Goal: Information Seeking & Learning: Learn about a topic

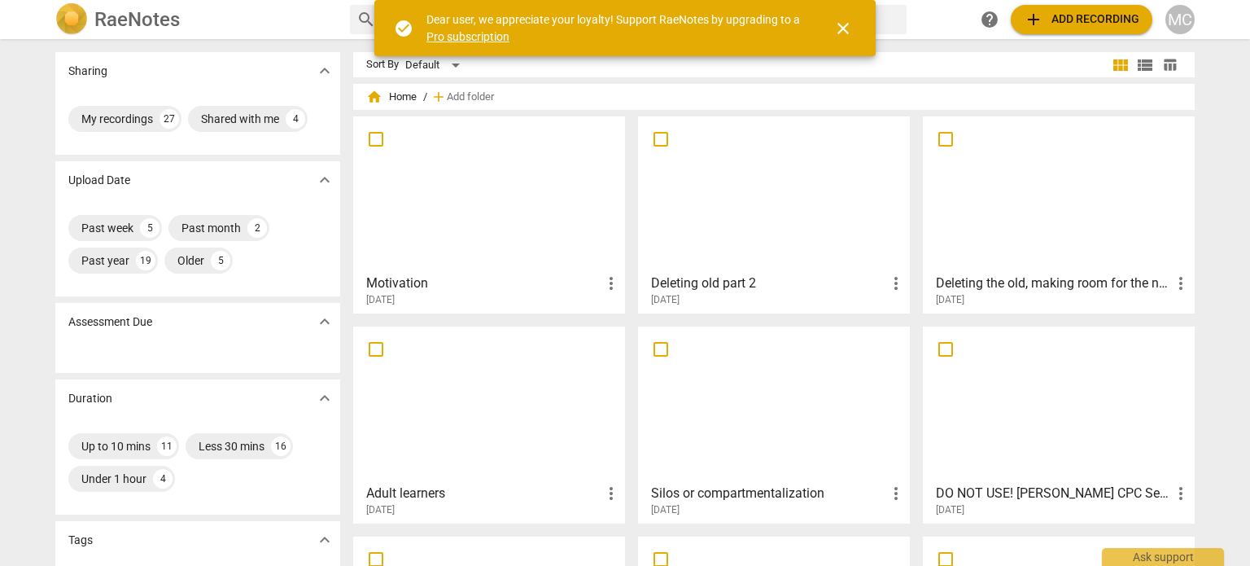
click at [1110, 19] on span "add Add recording" at bounding box center [1082, 20] width 116 height 20
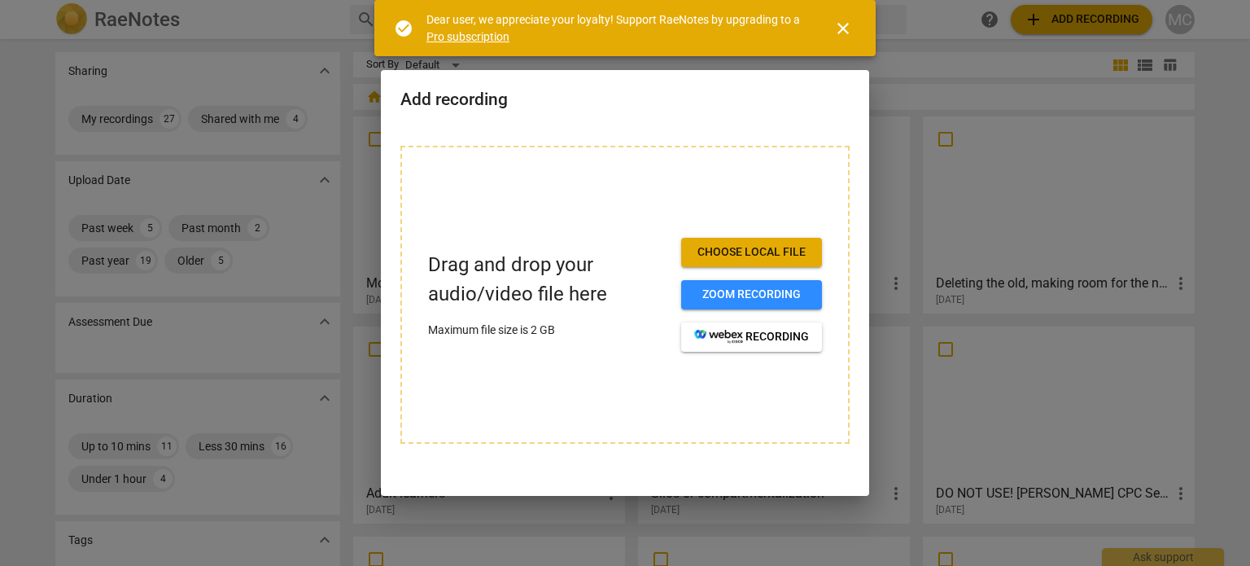
click at [850, 19] on span "close" at bounding box center [843, 29] width 20 height 20
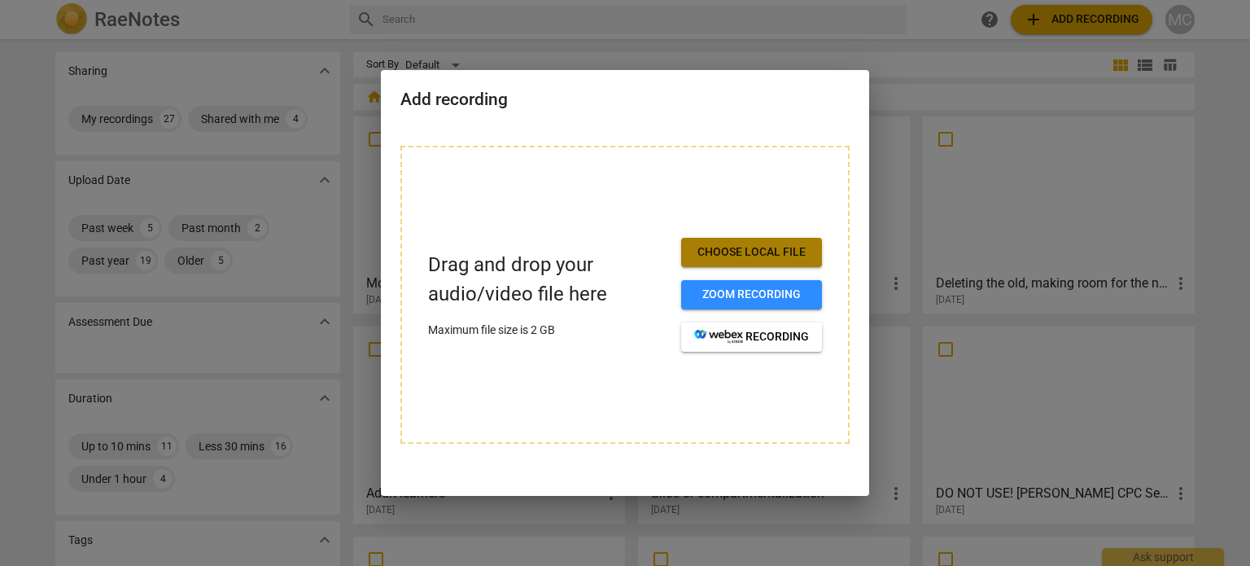
click at [775, 245] on span "Choose local file" at bounding box center [751, 252] width 115 height 16
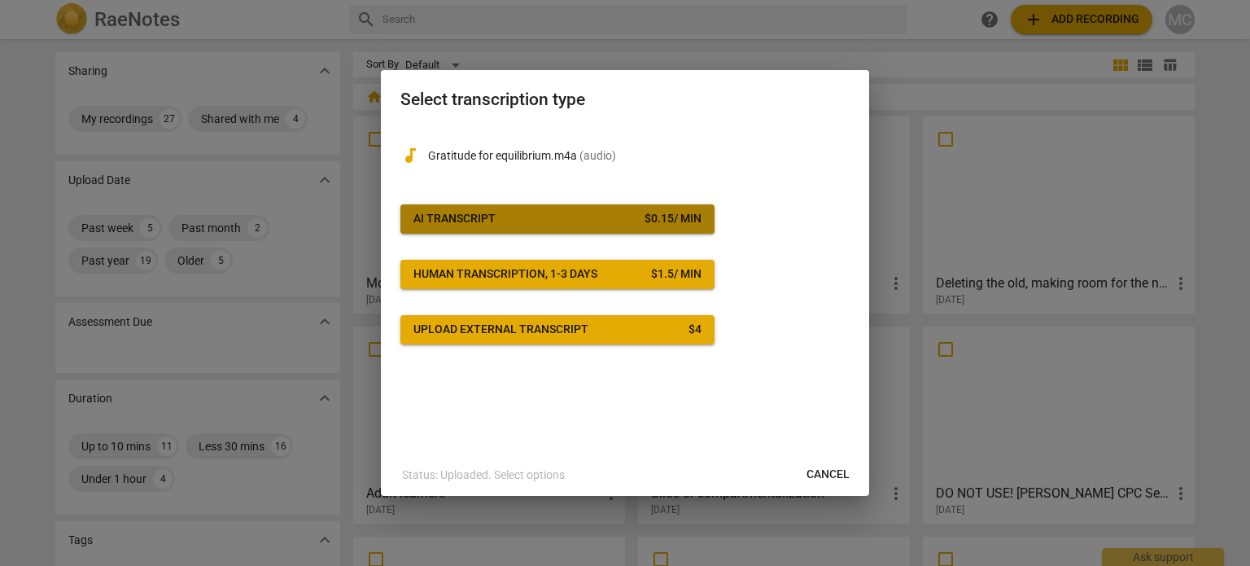
click at [563, 209] on button "AI Transcript $ 0.15 / min" at bounding box center [557, 218] width 314 height 29
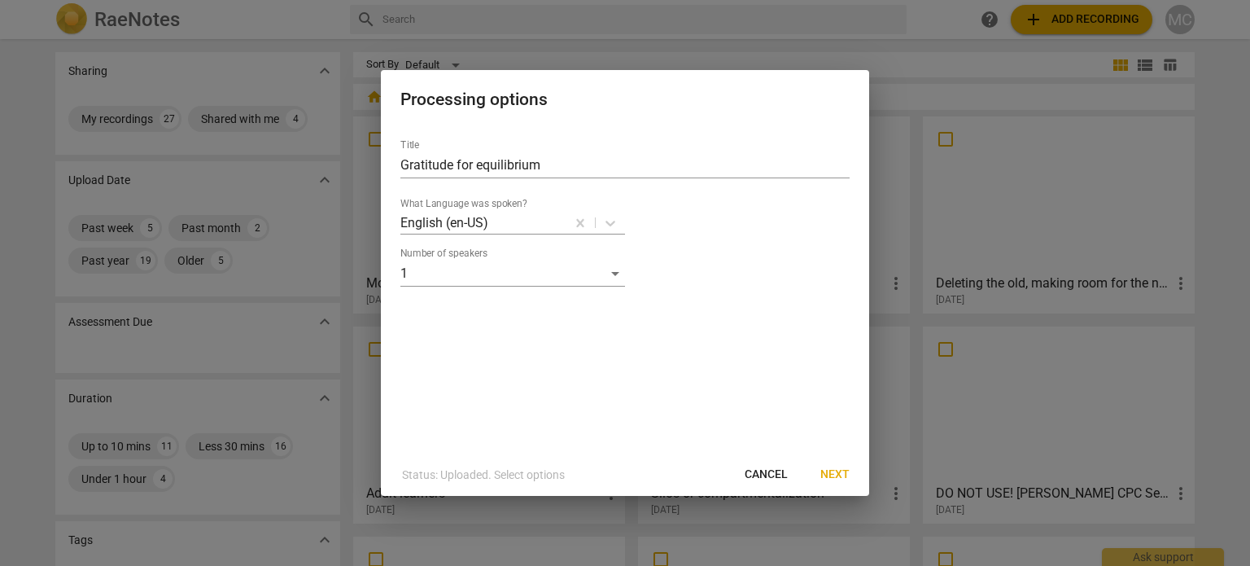
click at [835, 471] on span "Next" at bounding box center [834, 474] width 29 height 16
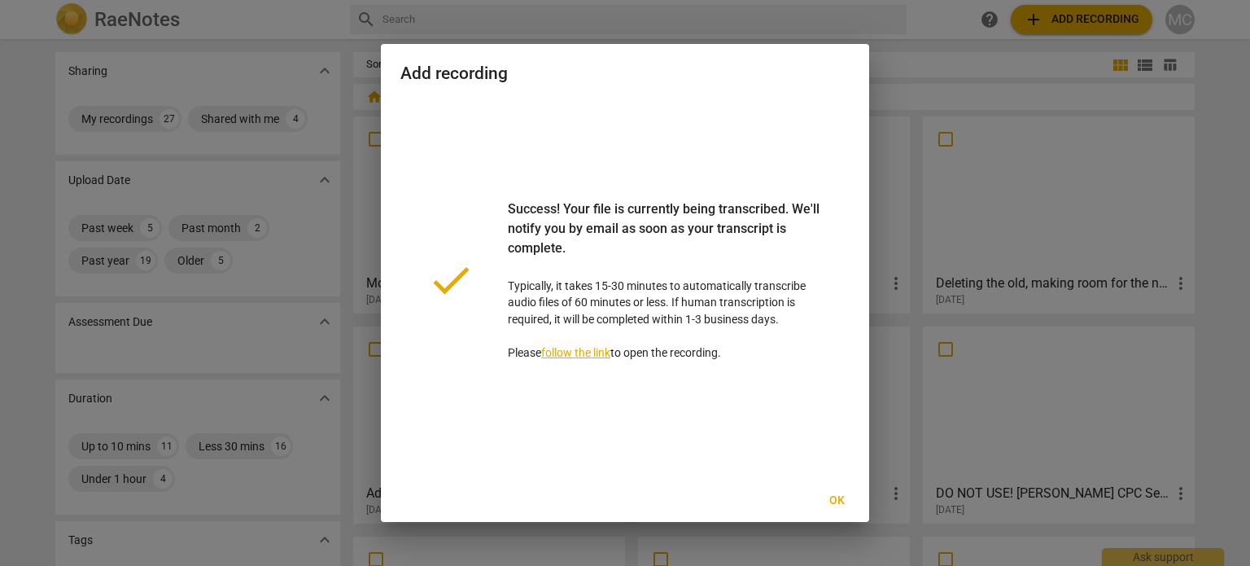
click at [827, 496] on span "Ok" at bounding box center [837, 500] width 26 height 16
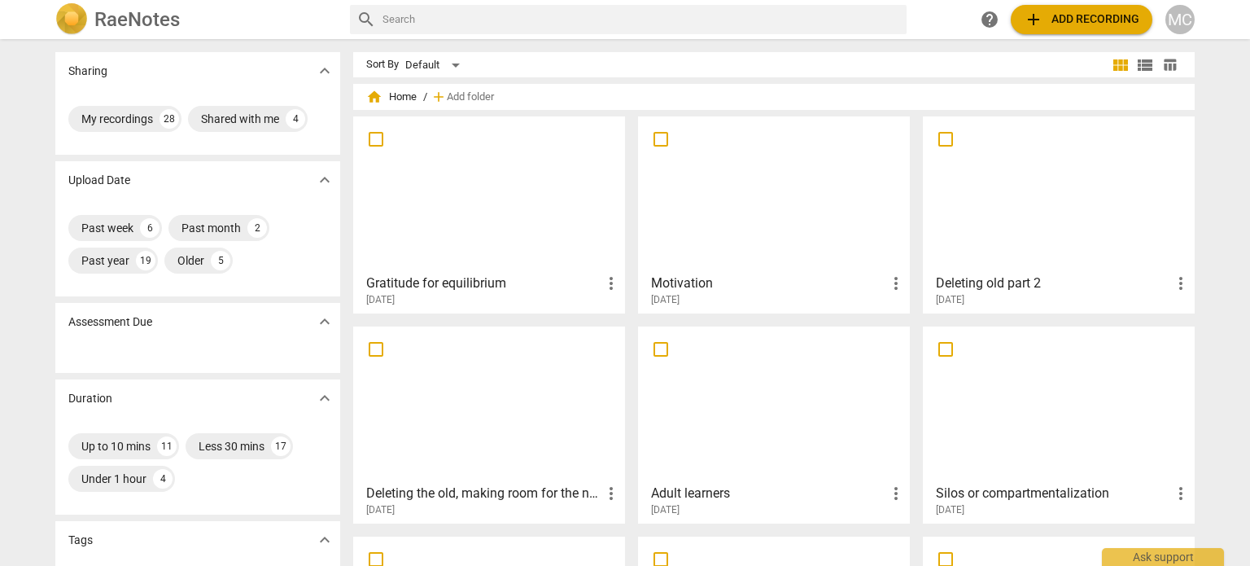
click at [728, 155] on div at bounding box center [774, 194] width 260 height 144
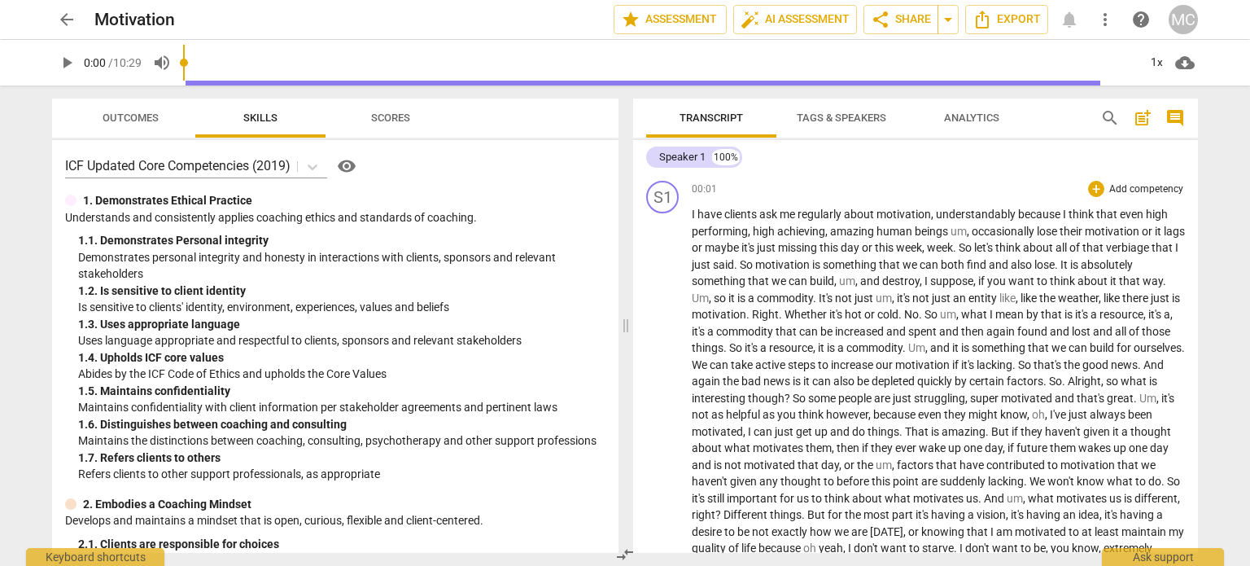
click at [705, 244] on span "or" at bounding box center [698, 247] width 13 height 13
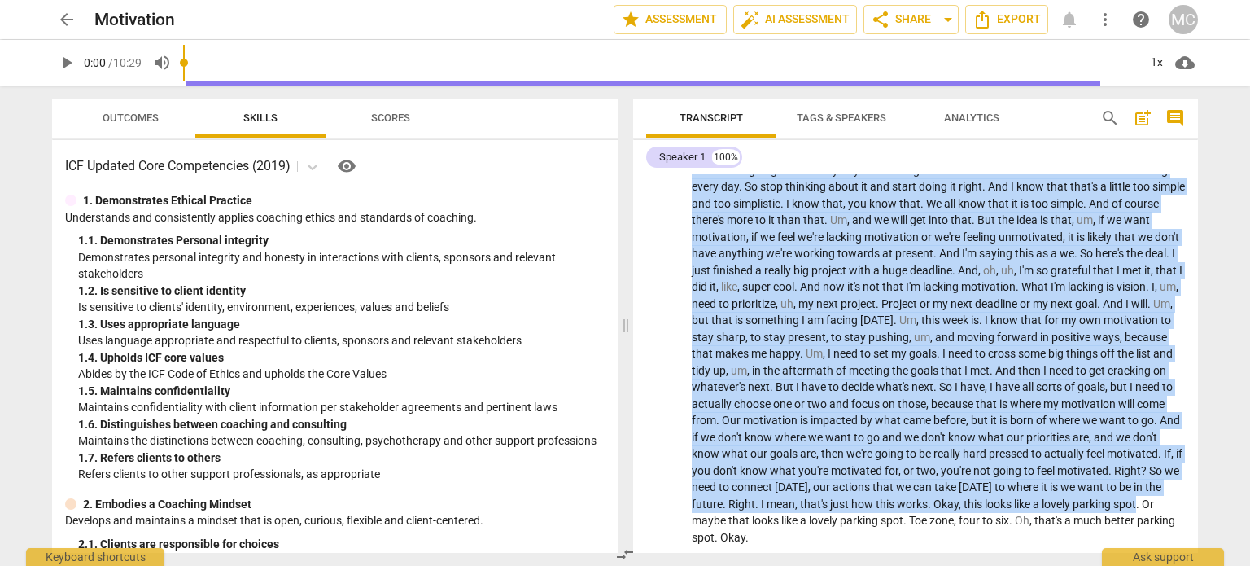
scroll to position [954, 0]
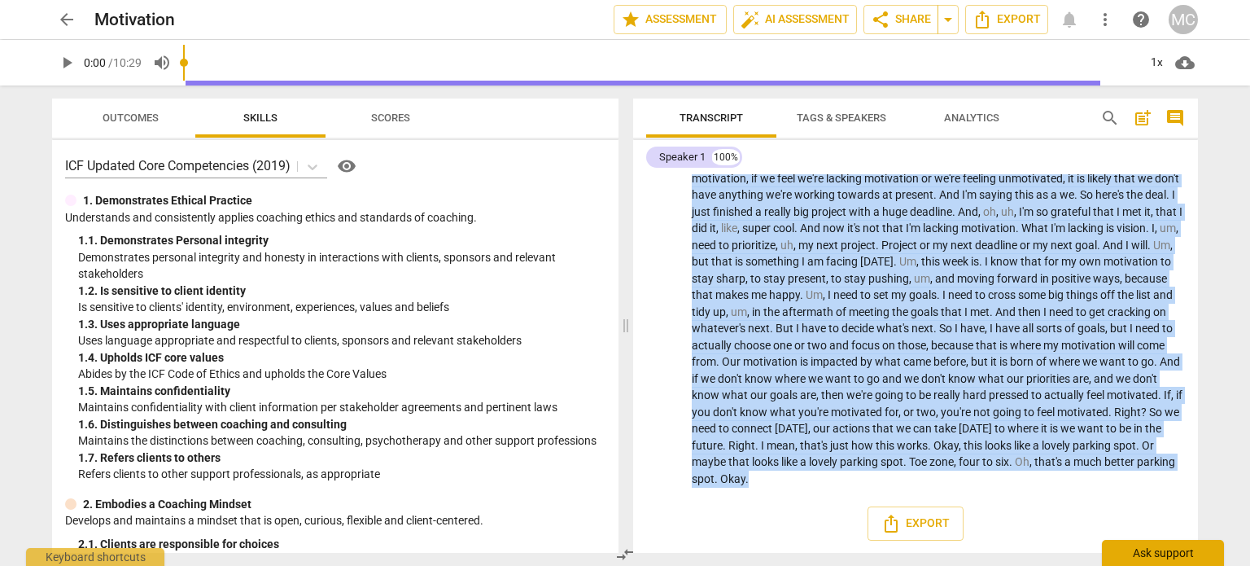
drag, startPoint x: 692, startPoint y: 214, endPoint x: 1175, endPoint y: 556, distance: 592.1
click at [1175, 0] on div "arrow_back Motivation edit star Assessment auto_fix_high AI Assessment share Sh…" at bounding box center [625, 0] width 1250 height 0
copy p "I have clients ask me regularly about motivation , understandably because I thi…"
click at [76, 24] on span "arrow_back" at bounding box center [67, 20] width 20 height 20
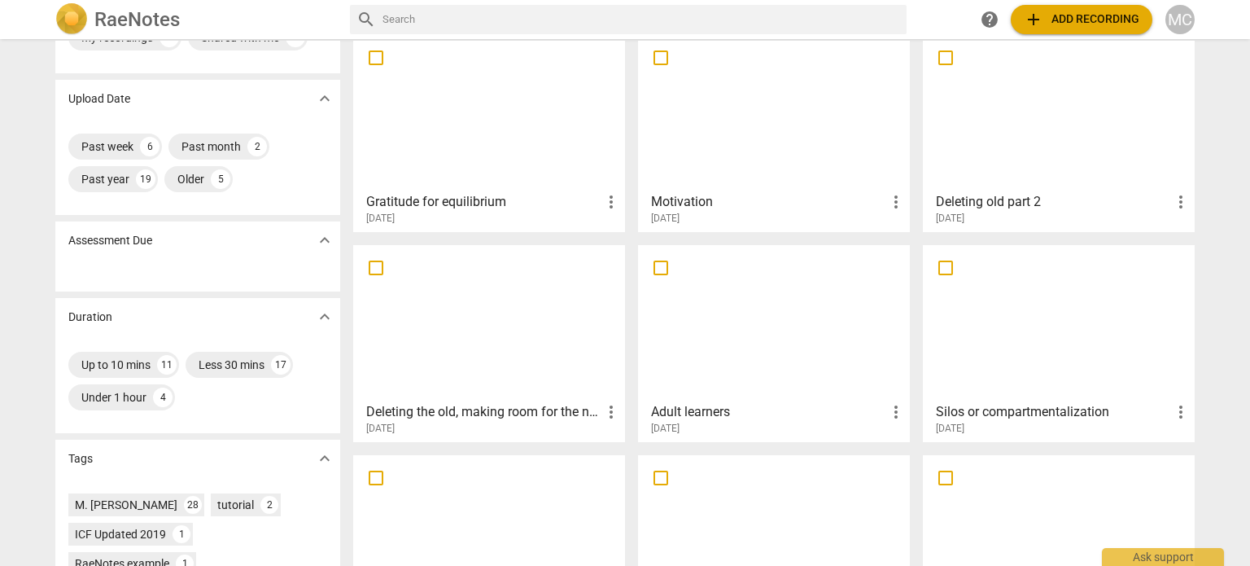
scroll to position [163, 0]
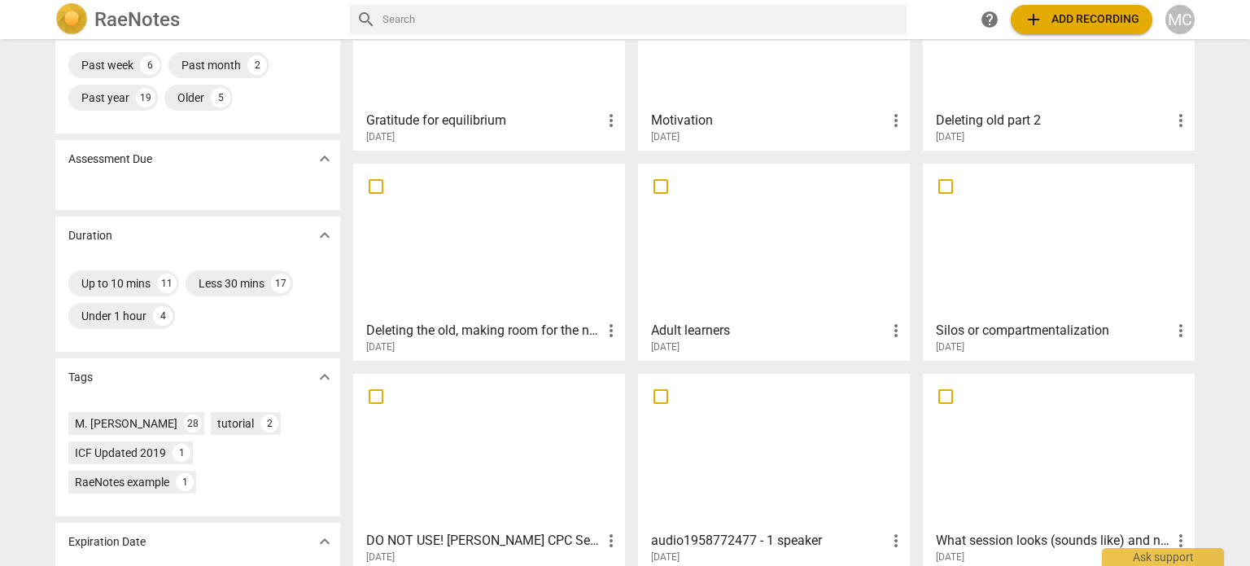
click at [1031, 221] on div at bounding box center [1059, 241] width 260 height 144
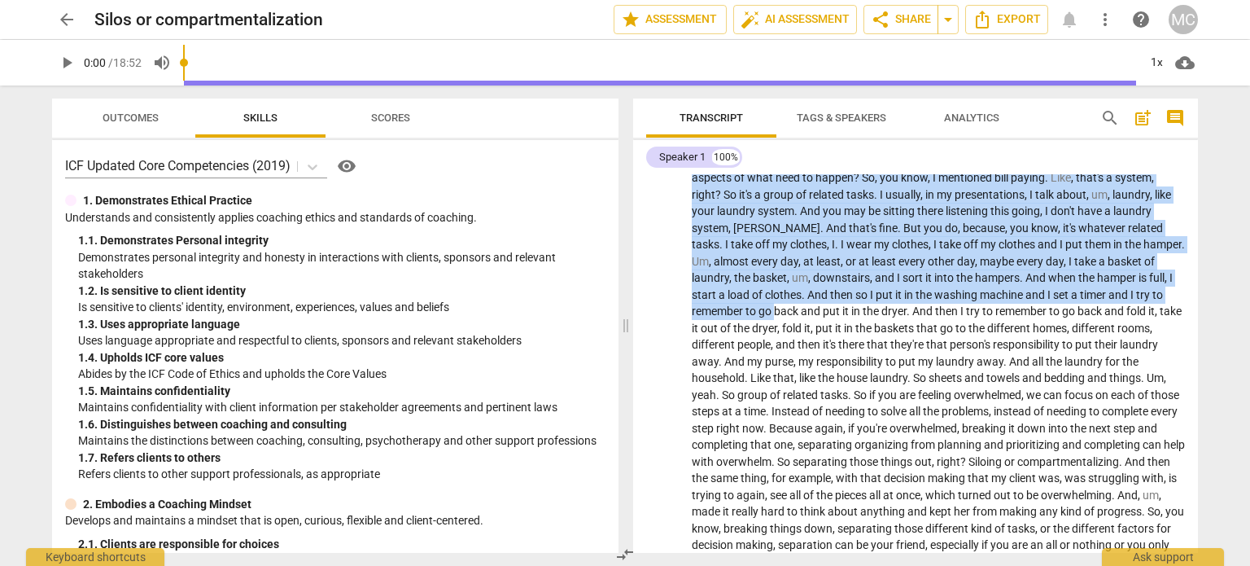
scroll to position [2072, 0]
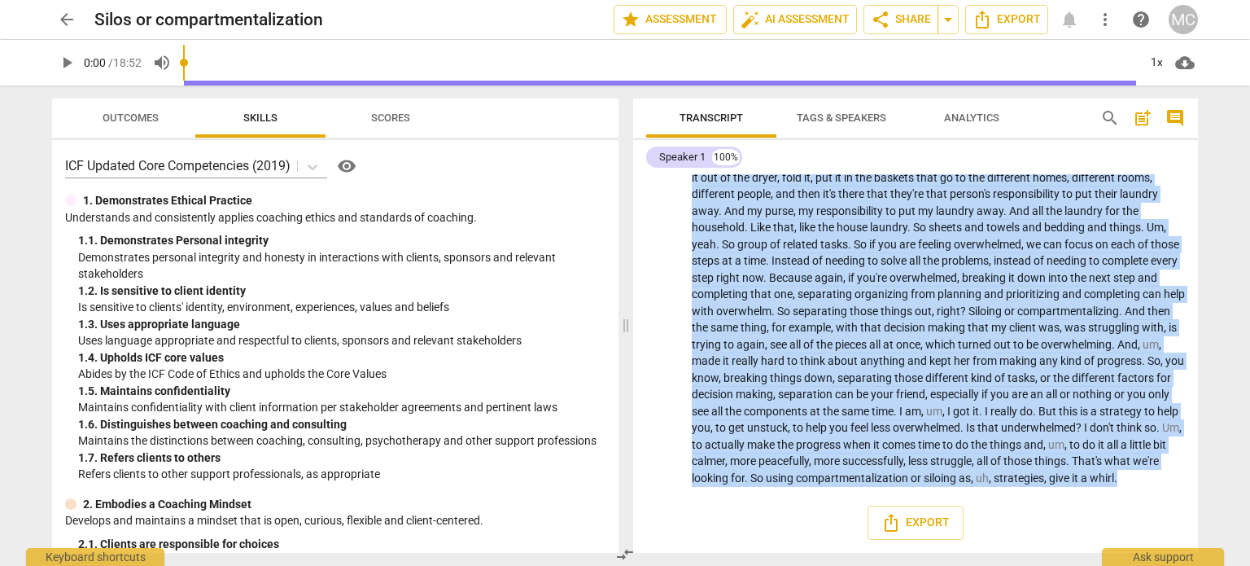
drag, startPoint x: 693, startPoint y: 213, endPoint x: 1006, endPoint y: 450, distance: 392.2
copy p "All right , my friends , [DATE] I want to talk about compartmentalizing or silo…"
click at [65, 19] on span "arrow_back" at bounding box center [67, 20] width 20 height 20
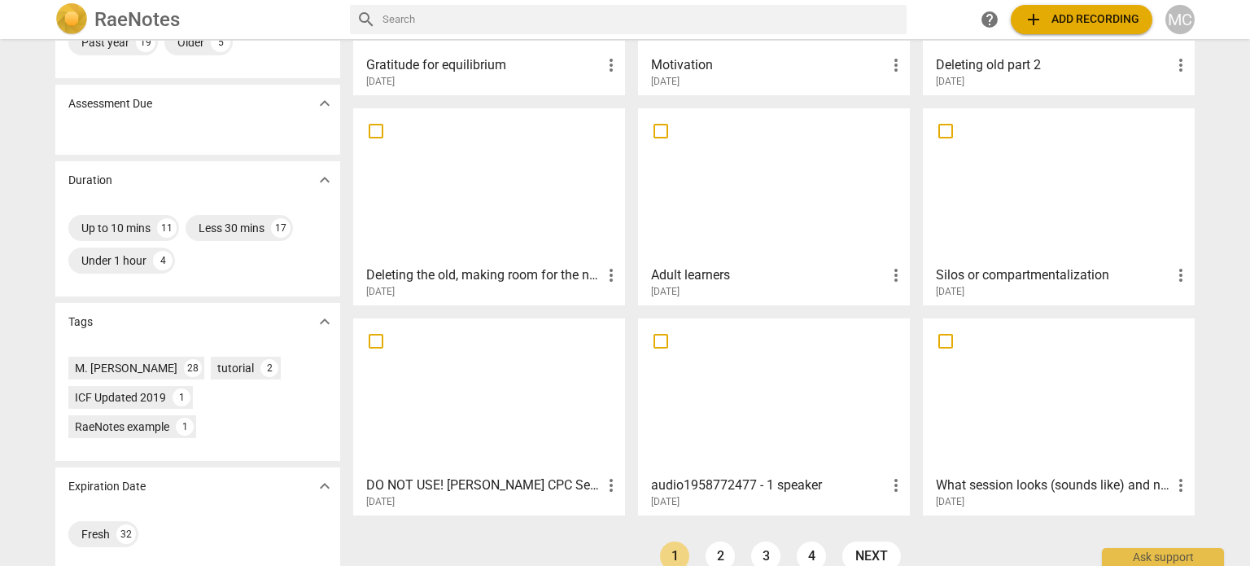
scroll to position [243, 0]
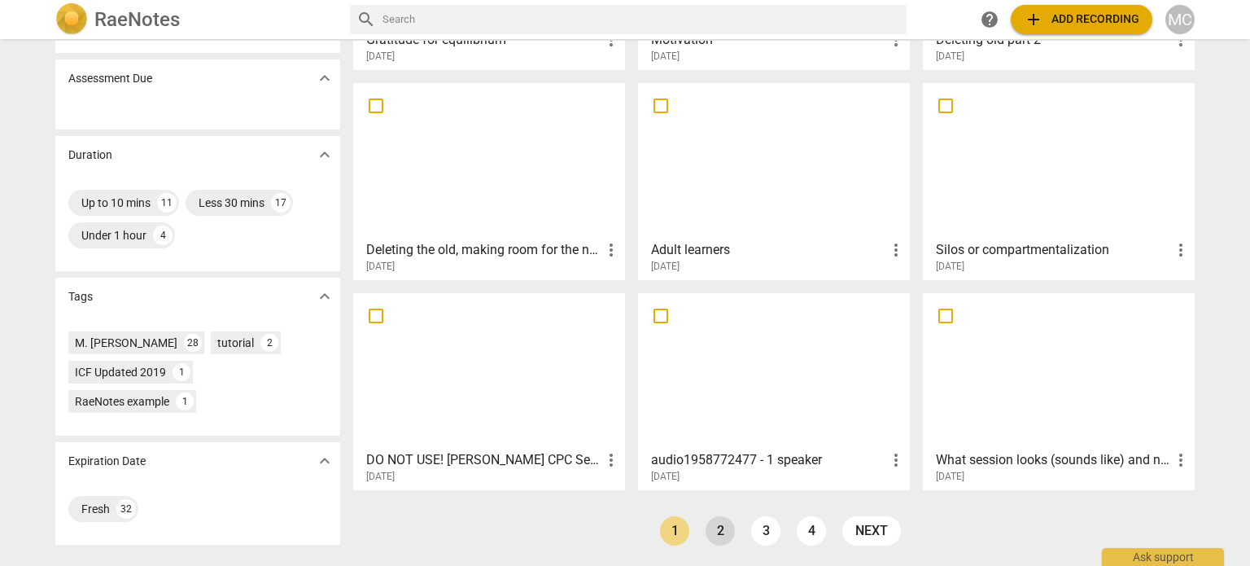
click at [714, 528] on link "2" at bounding box center [720, 530] width 29 height 29
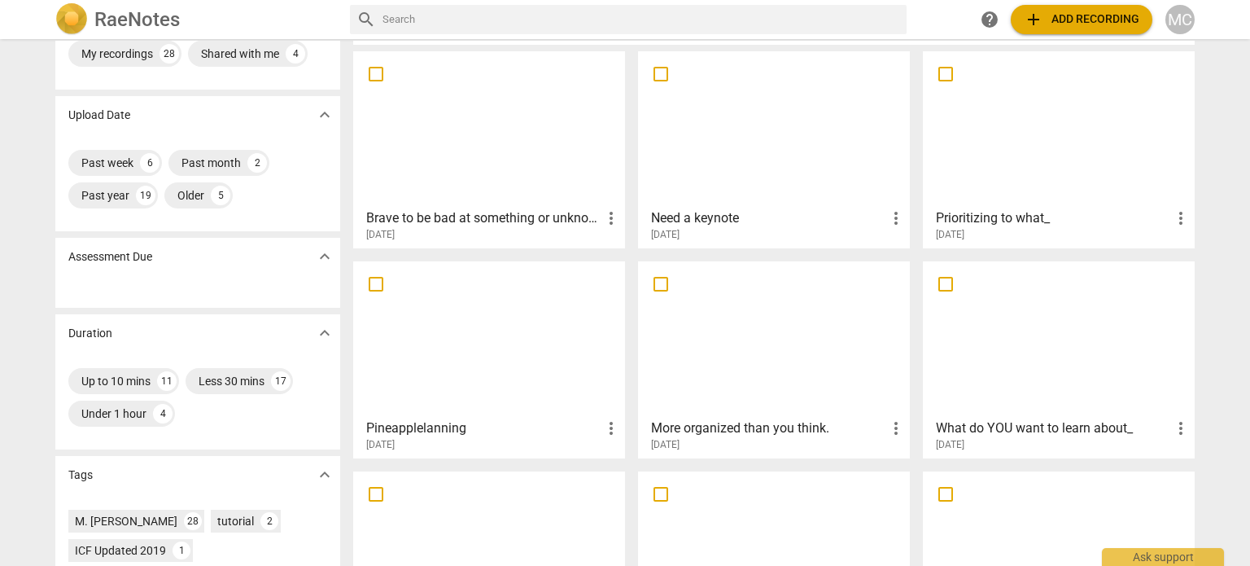
scroll to position [163, 0]
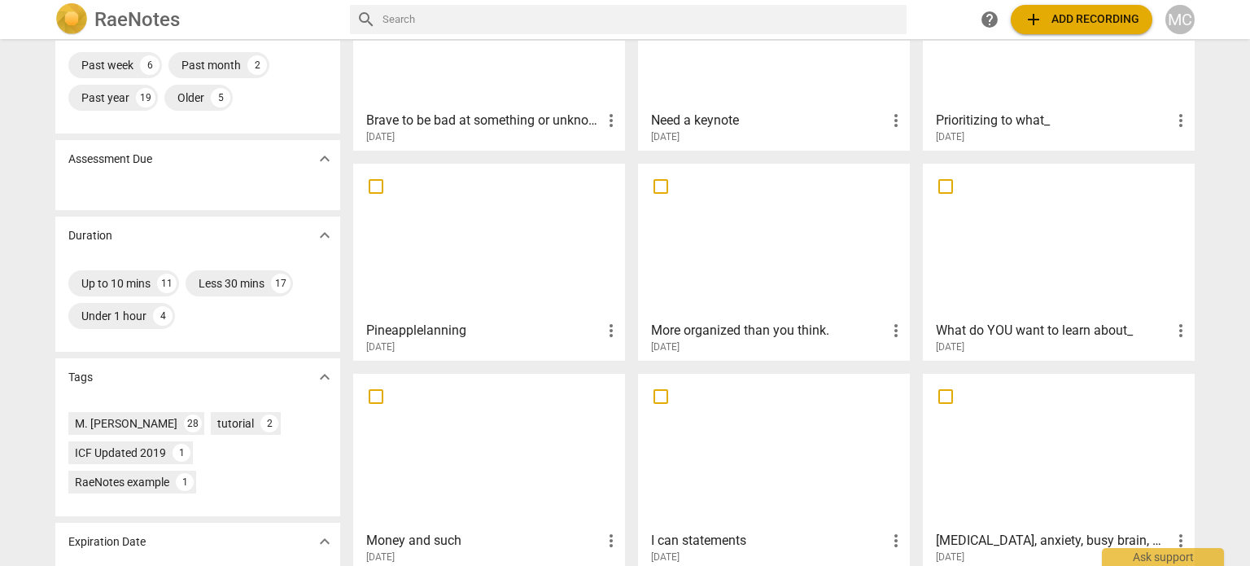
click at [1035, 88] on div at bounding box center [1059, 31] width 260 height 144
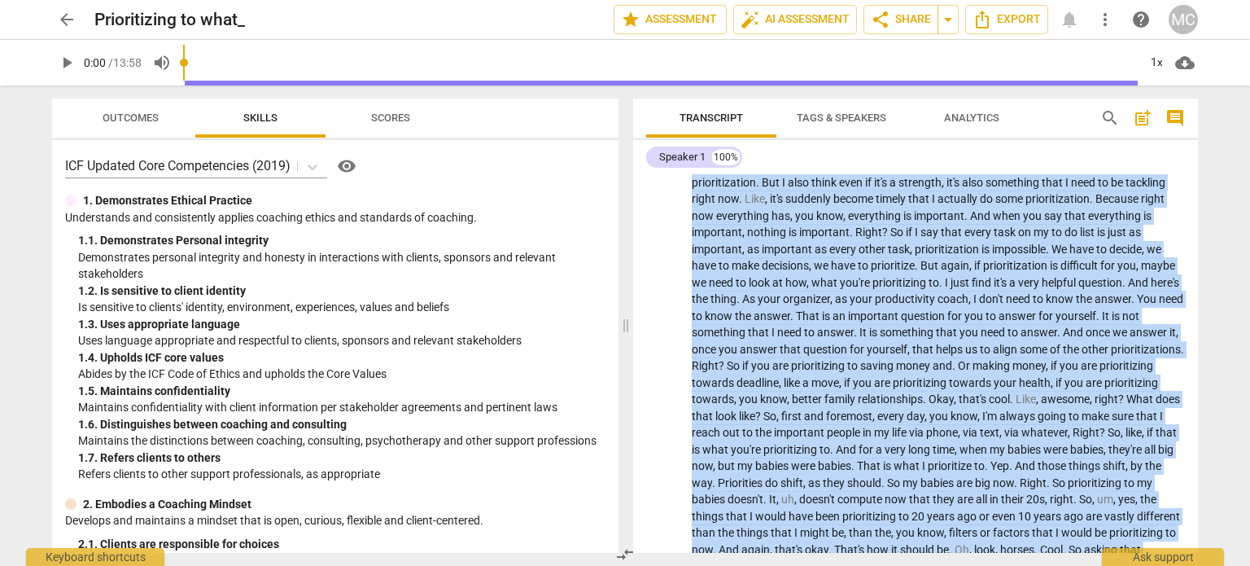
scroll to position [1521, 0]
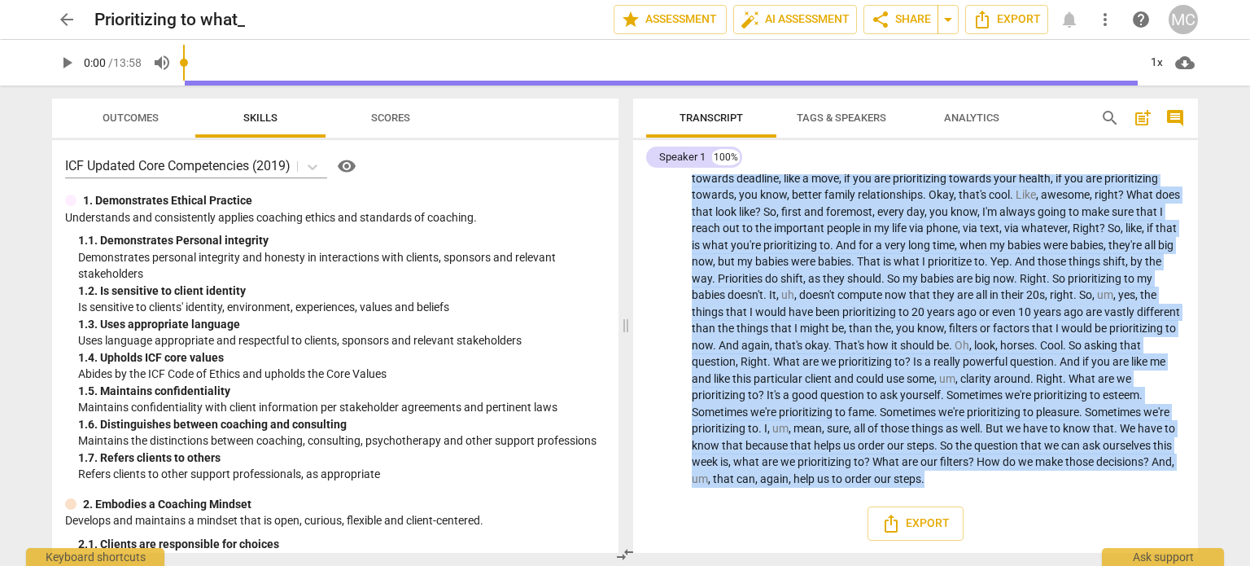
drag, startPoint x: 692, startPoint y: 216, endPoint x: 1125, endPoint y: 603, distance: 581.1
click at [1125, 0] on html "arrow_back Prioritizing to what_ edit star Assessment auto_fix_high AI Assessme…" at bounding box center [625, 0] width 1250 height 0
copy p "I was working with a client this morning , period . She is one of my long stand…"
click at [65, 19] on span "arrow_back" at bounding box center [67, 20] width 20 height 20
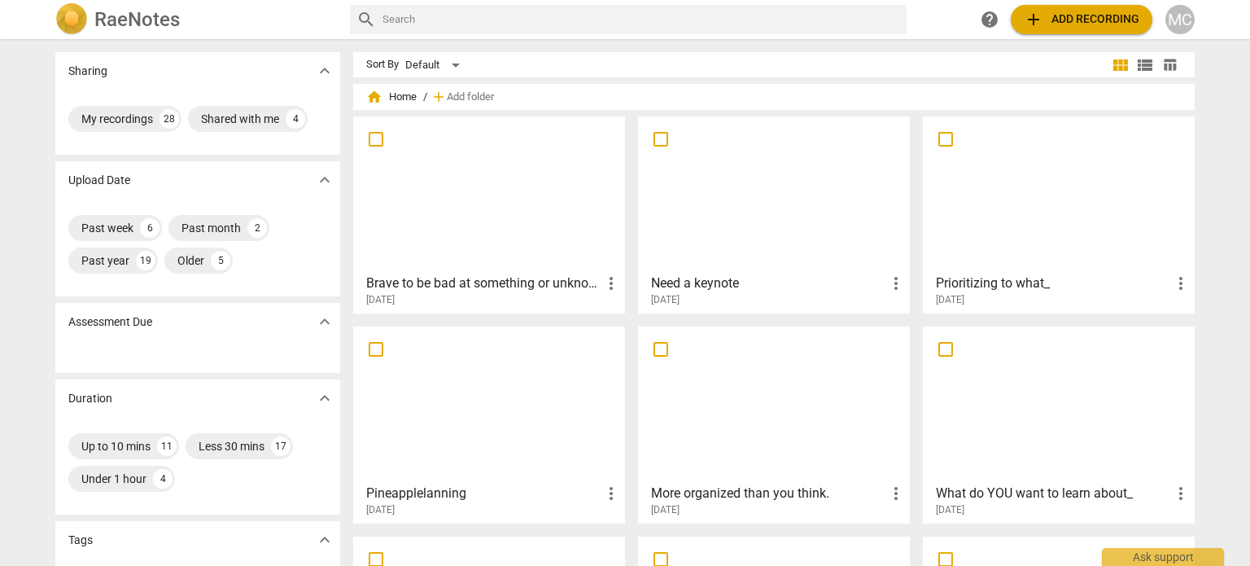
click at [448, 203] on div at bounding box center [489, 194] width 260 height 144
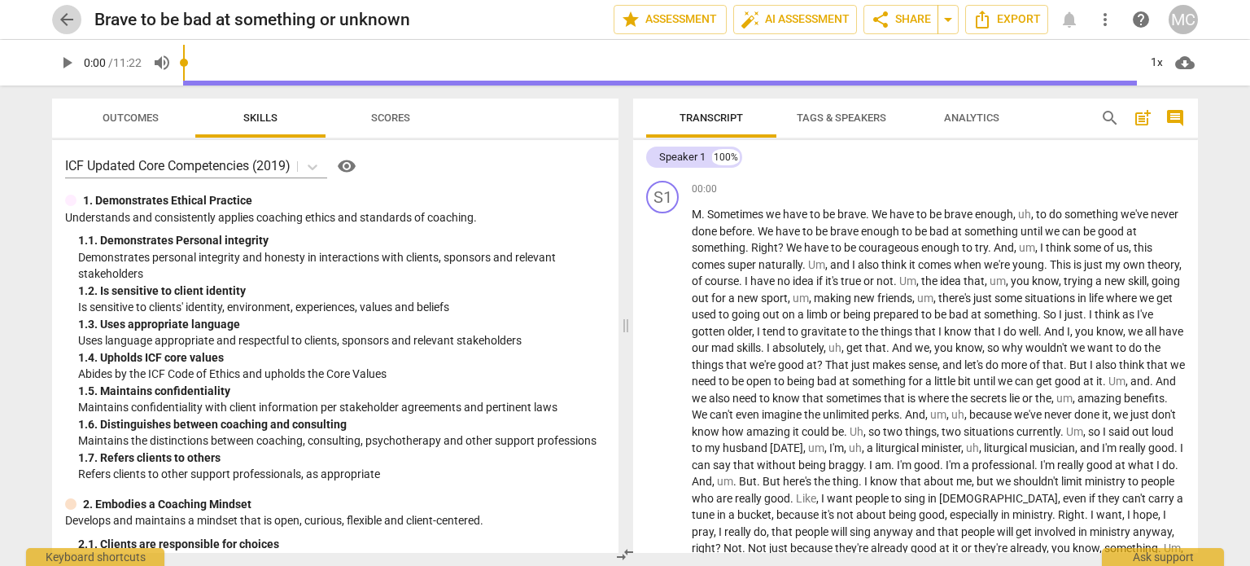
click at [66, 20] on span "arrow_back" at bounding box center [67, 20] width 20 height 20
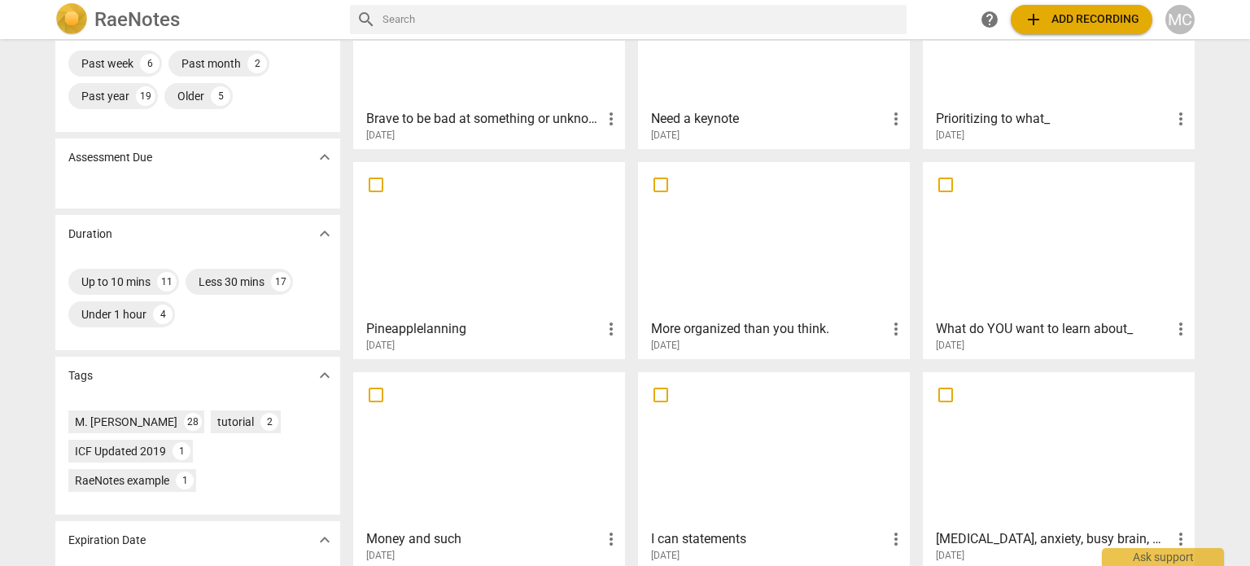
scroll to position [243, 0]
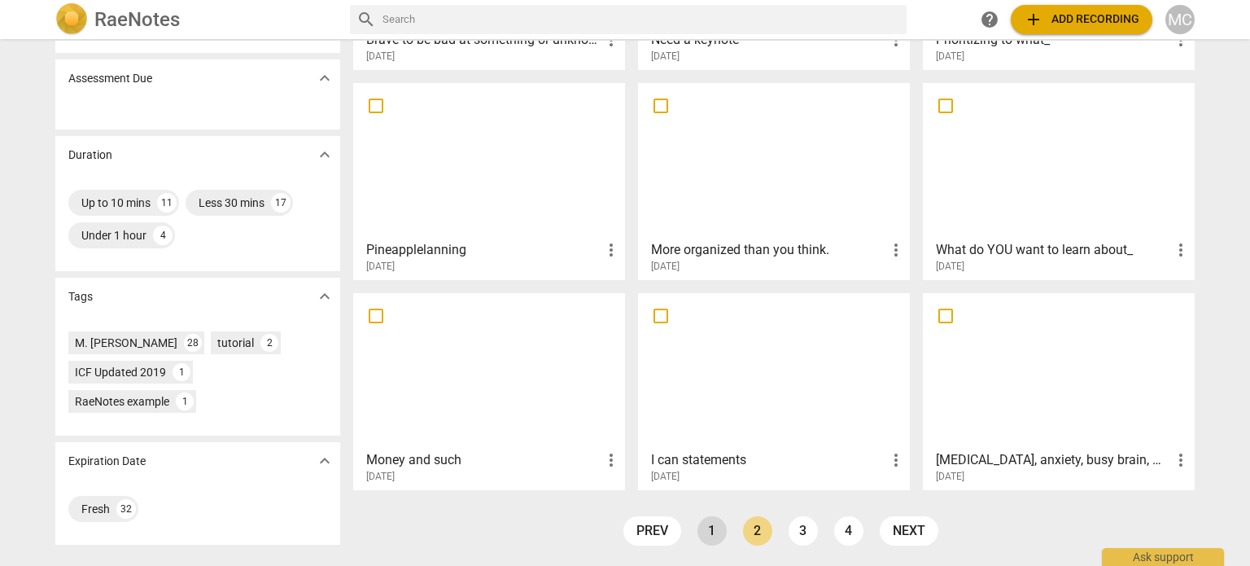
click at [704, 535] on link "1" at bounding box center [712, 530] width 29 height 29
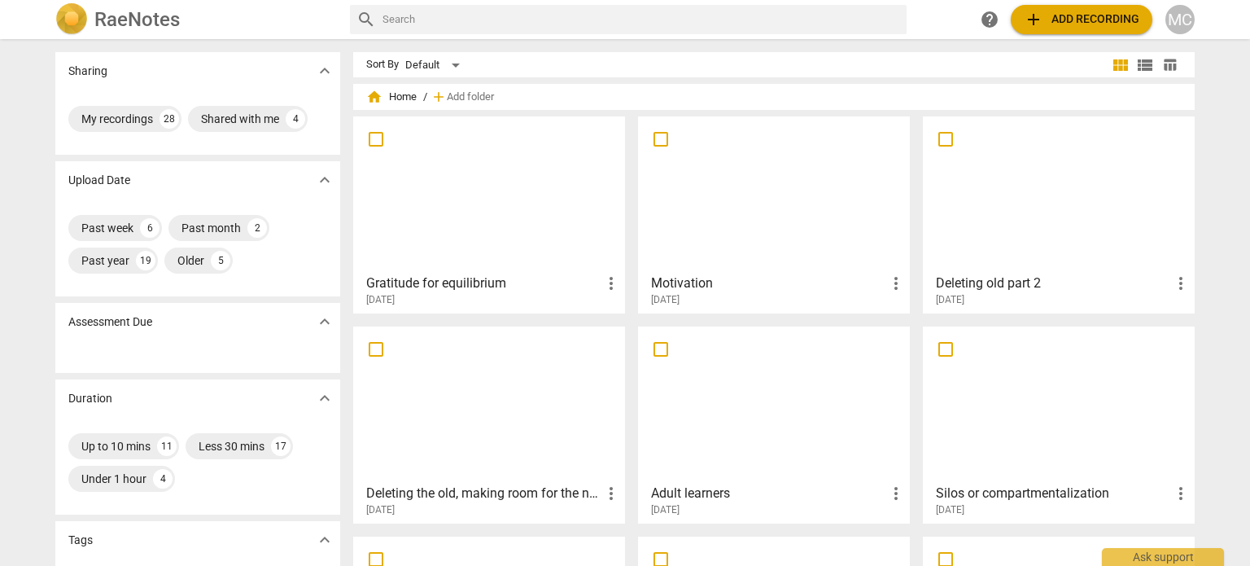
click at [477, 175] on div at bounding box center [489, 194] width 260 height 144
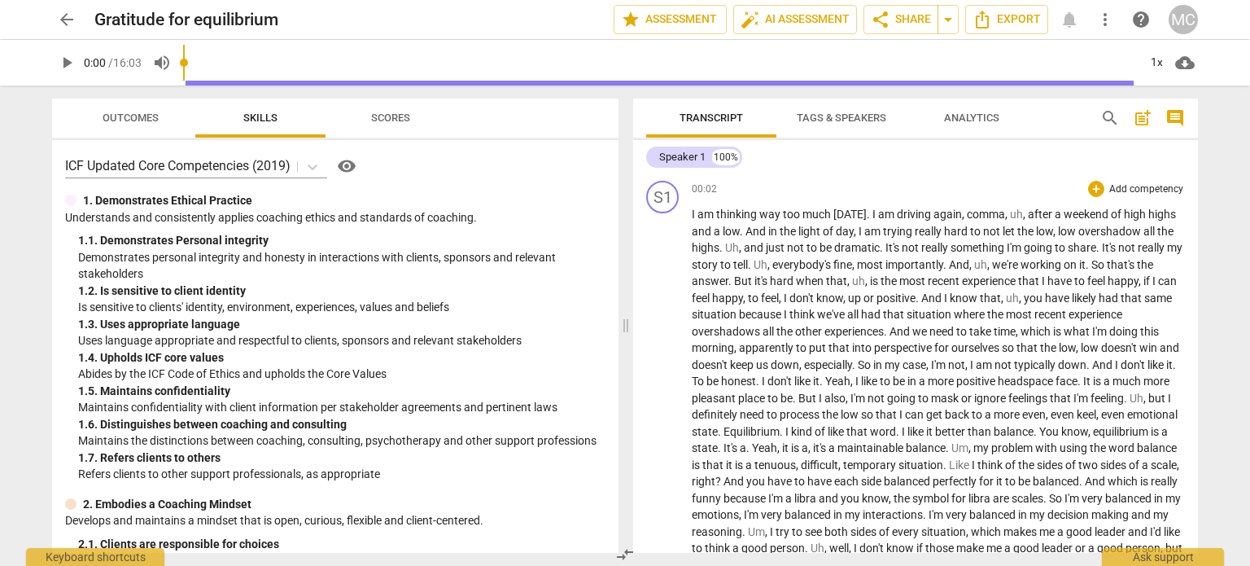
drag, startPoint x: 690, startPoint y: 217, endPoint x: 839, endPoint y: 400, distance: 236.1
click at [717, 219] on span "thinking" at bounding box center [737, 214] width 43 height 13
click at [693, 212] on span "I" at bounding box center [695, 214] width 6 height 13
drag, startPoint x: 690, startPoint y: 214, endPoint x: 904, endPoint y: 263, distance: 219.6
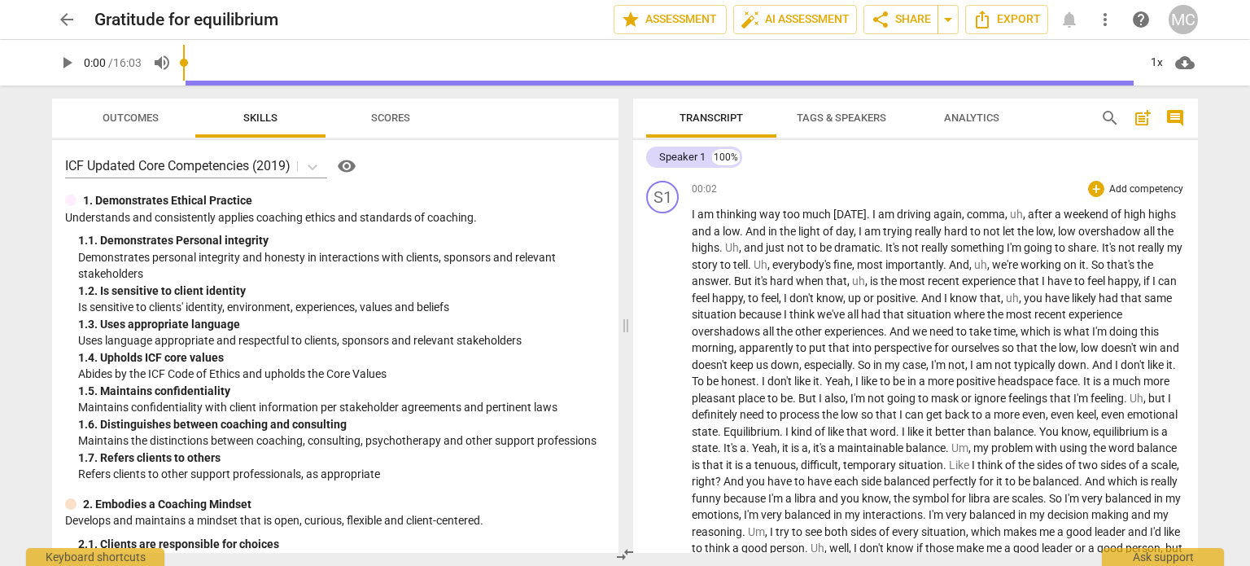
drag, startPoint x: 902, startPoint y: 262, endPoint x: 894, endPoint y: 260, distance: 8.5
click at [886, 261] on span "most" at bounding box center [871, 264] width 28 height 13
click at [692, 215] on span "I" at bounding box center [695, 214] width 6 height 13
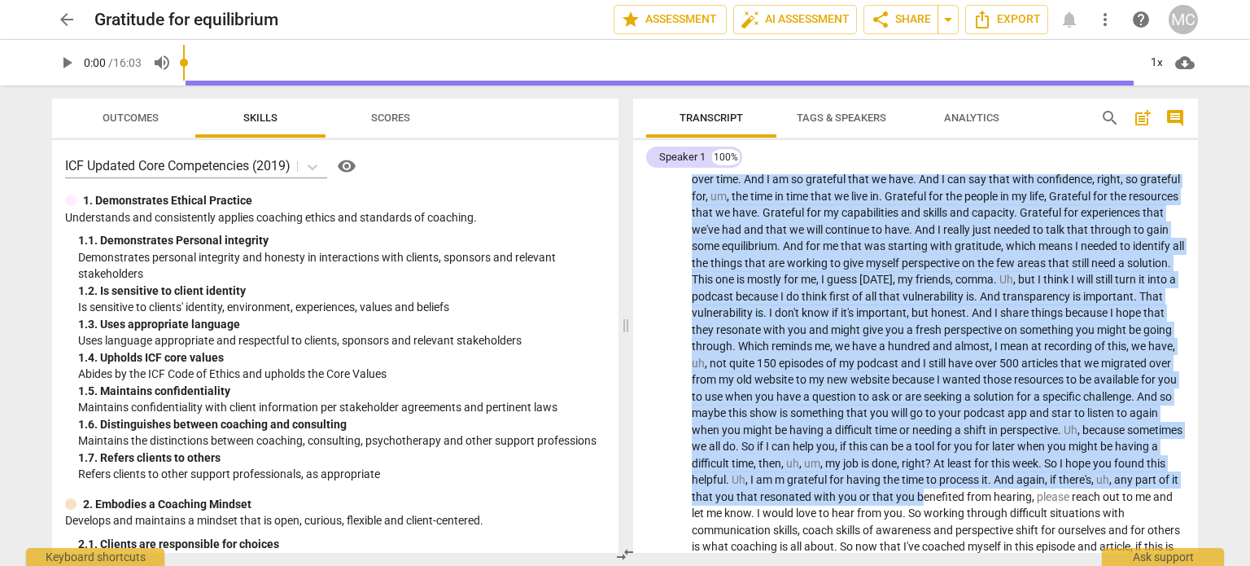
scroll to position [1121, 0]
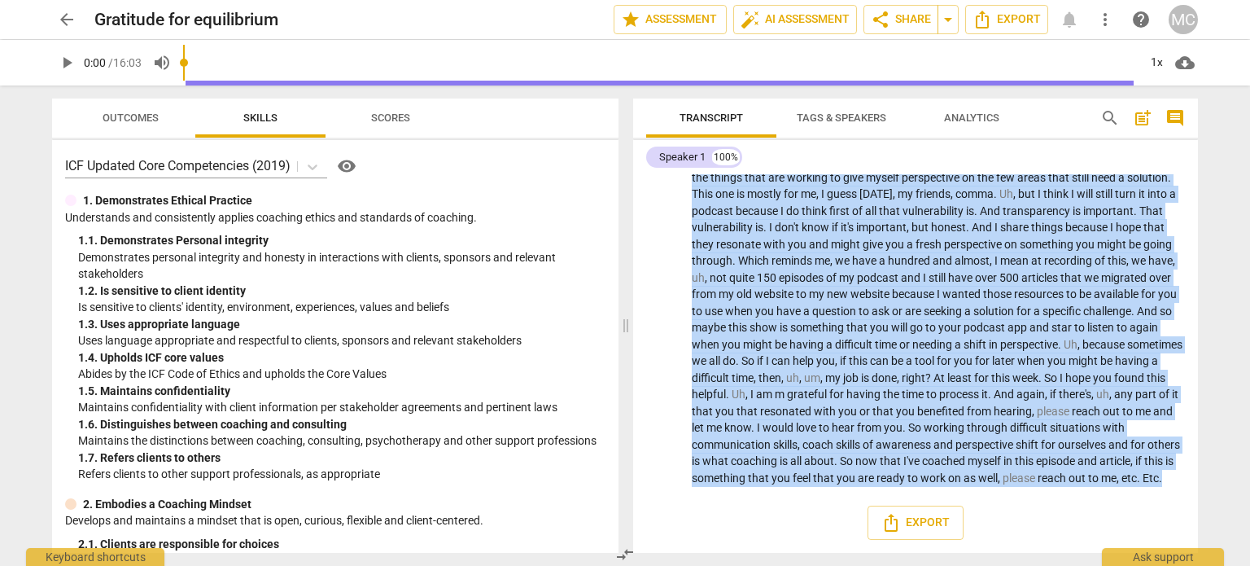
drag, startPoint x: 692, startPoint y: 215, endPoint x: 1201, endPoint y: 512, distance: 589.8
click at [1214, 533] on div "arrow_back Gratitude for equilibrium edit star Assessment auto_fix_high AI Asse…" at bounding box center [625, 283] width 1250 height 566
copy p "I am thinking way too much [DATE] . I am driving again , comma , uh , after a w…"
